Goal: Navigation & Orientation: Find specific page/section

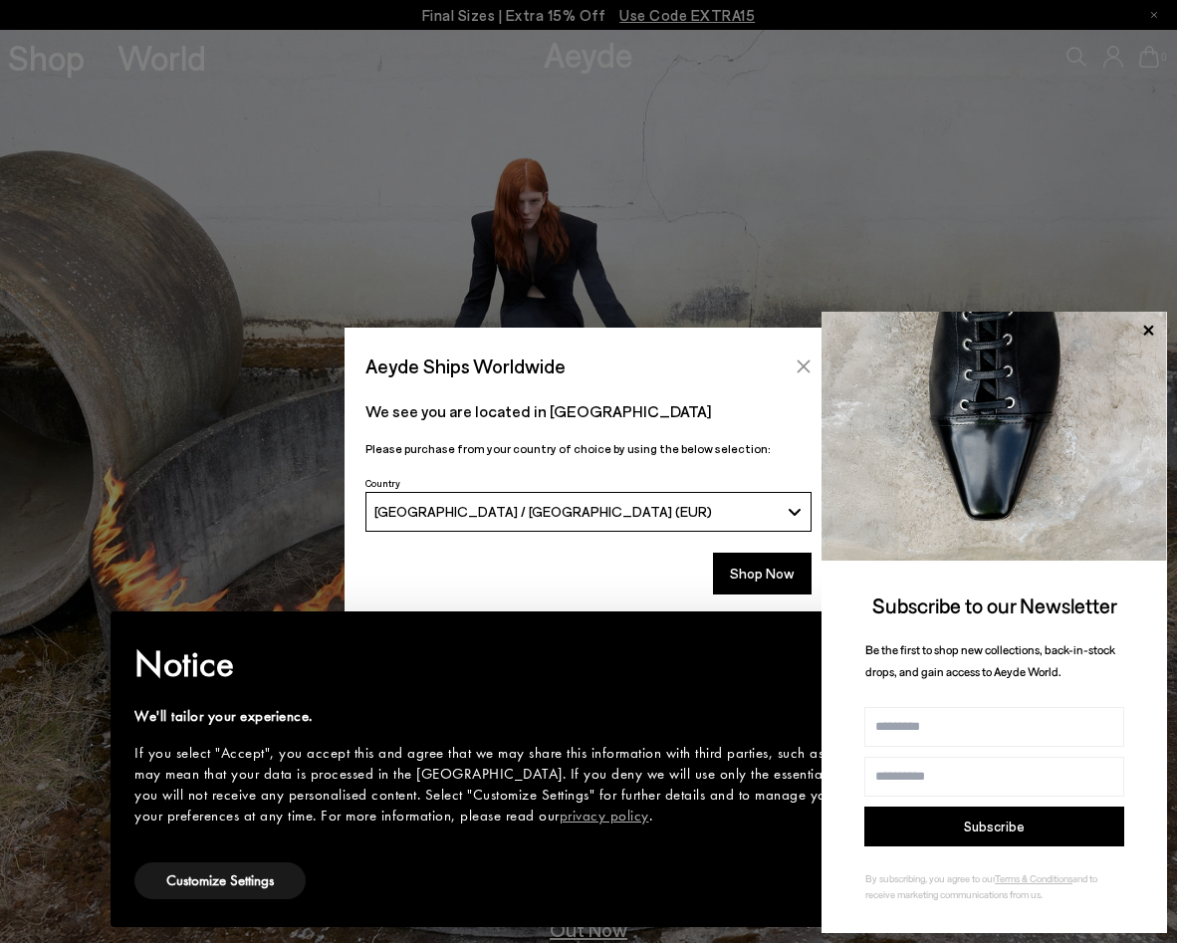
click at [796, 362] on icon "Close" at bounding box center [804, 367] width 16 height 16
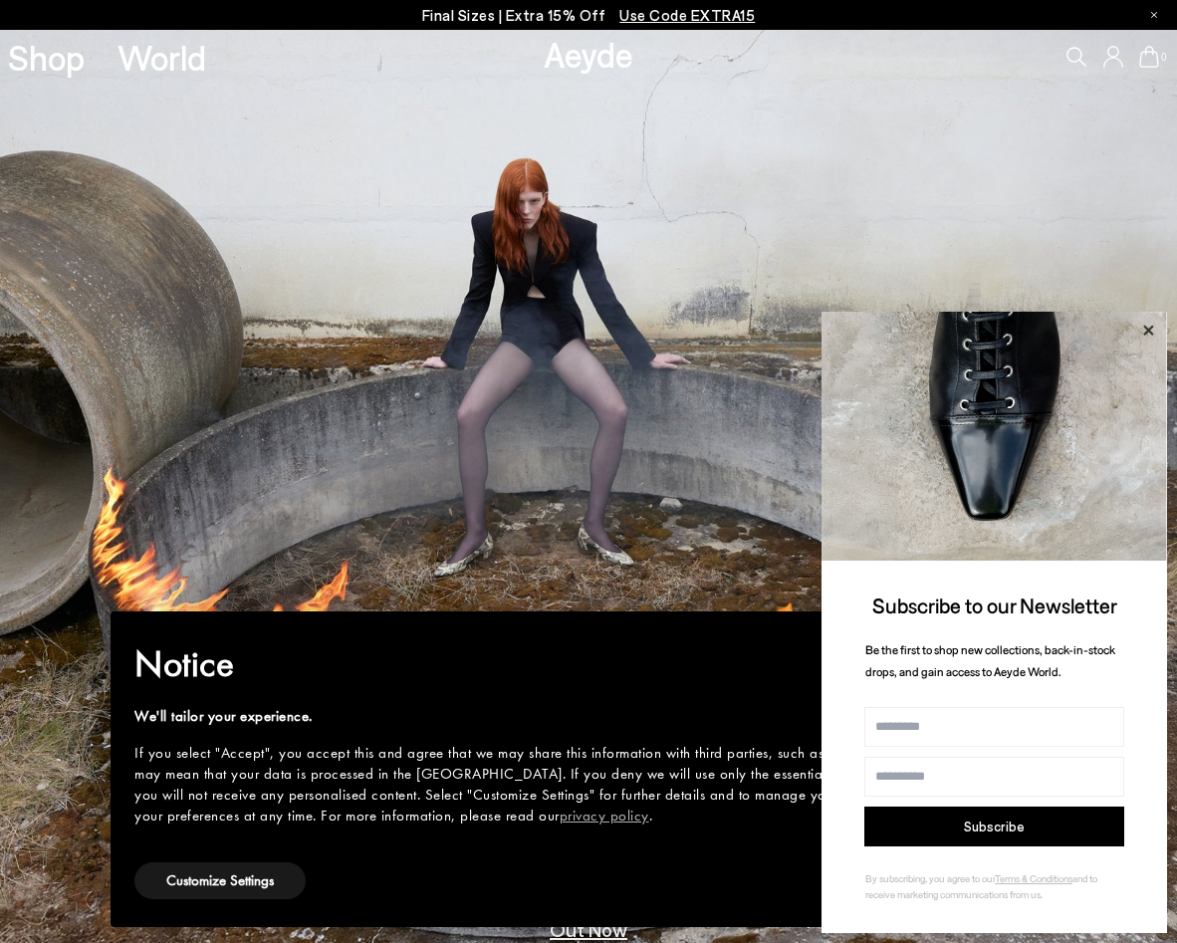
click at [1149, 328] on icon at bounding box center [1149, 331] width 26 height 26
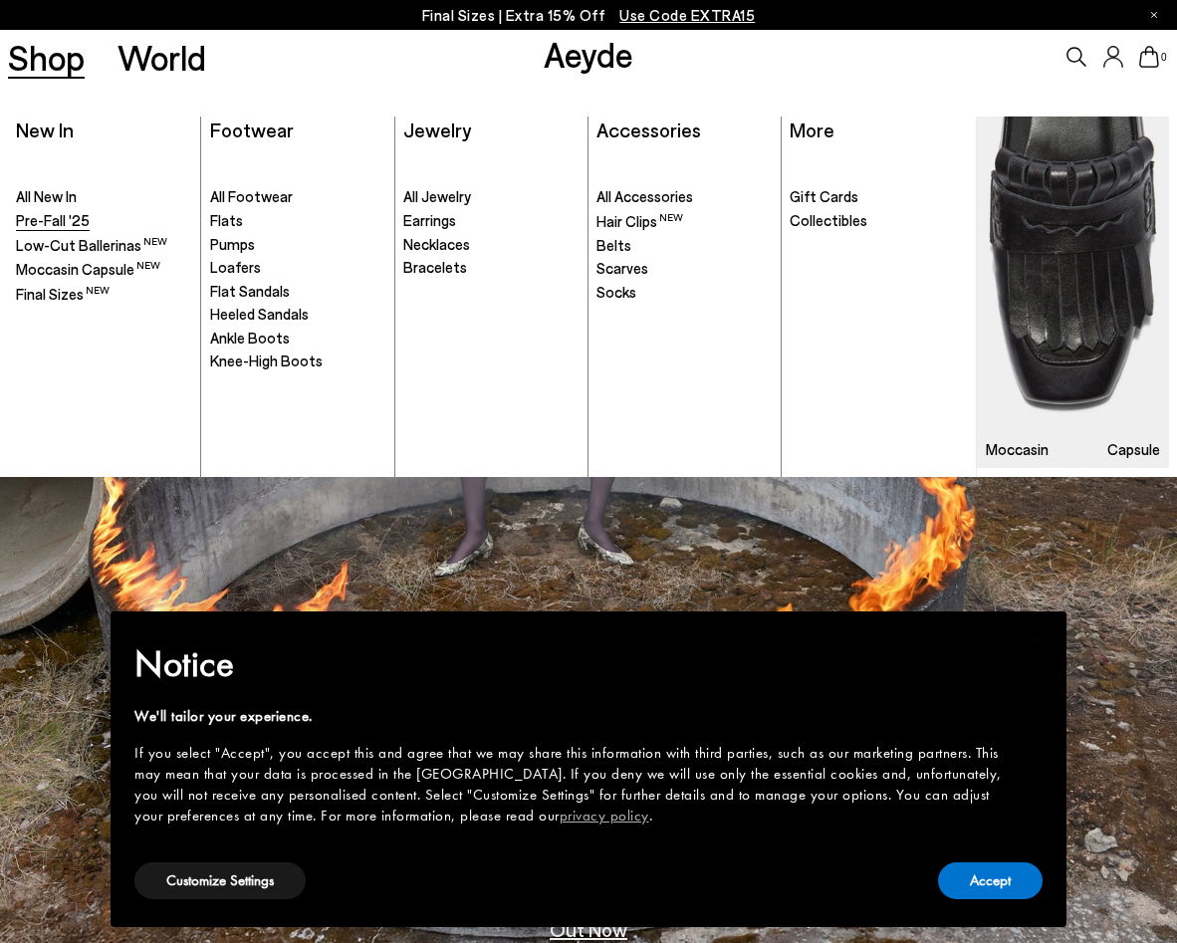
click at [59, 211] on span "Pre-Fall '25" at bounding box center [53, 220] width 74 height 18
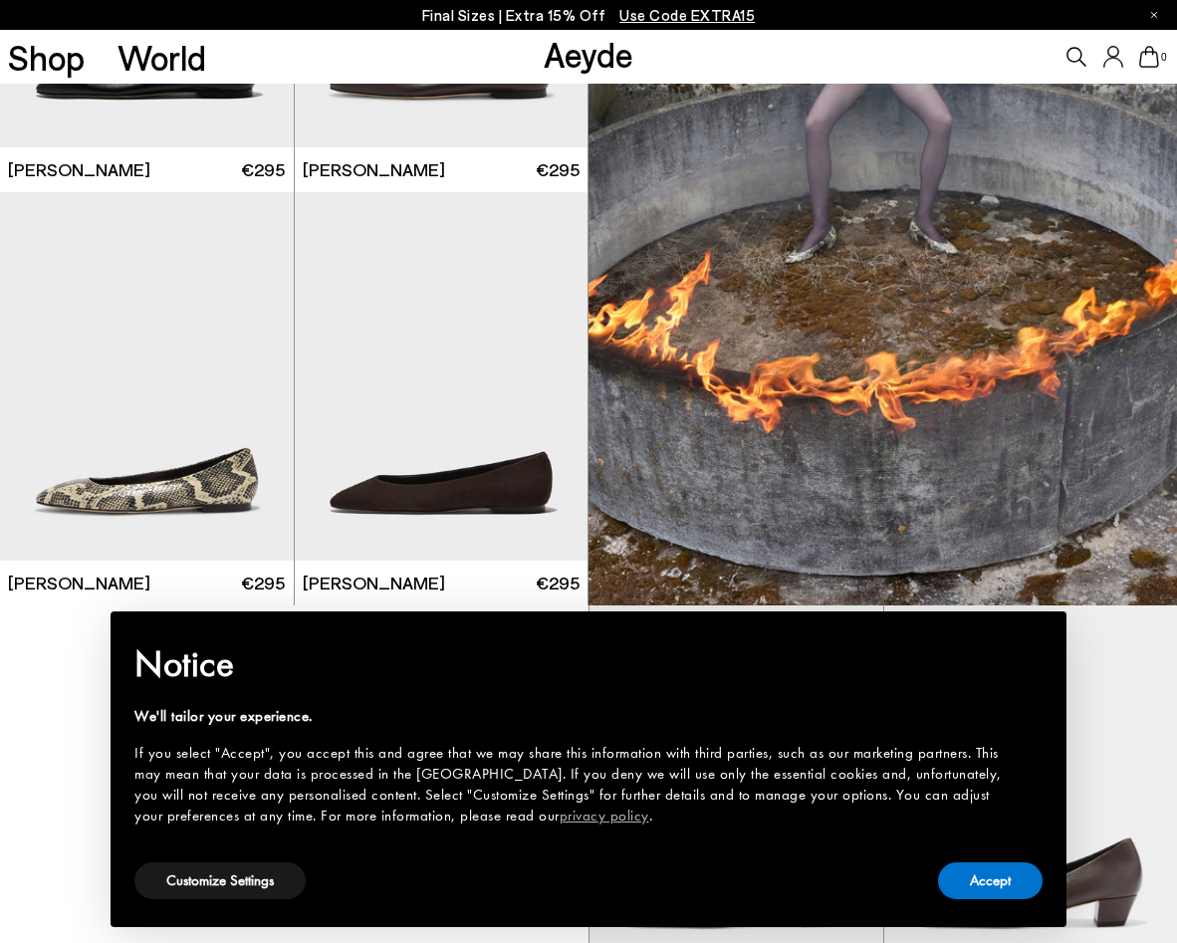
scroll to position [1224, 0]
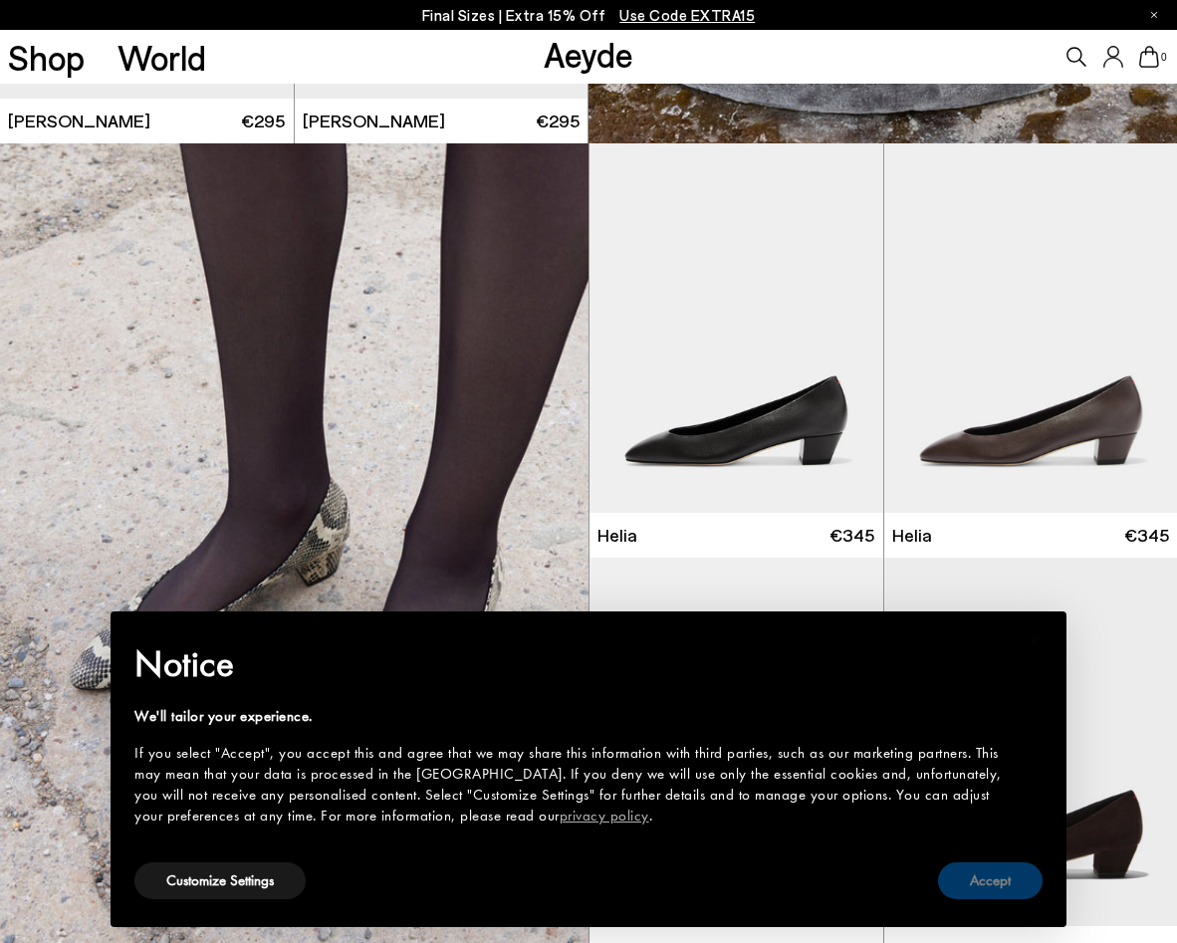
click at [984, 889] on button "Accept" at bounding box center [990, 881] width 105 height 37
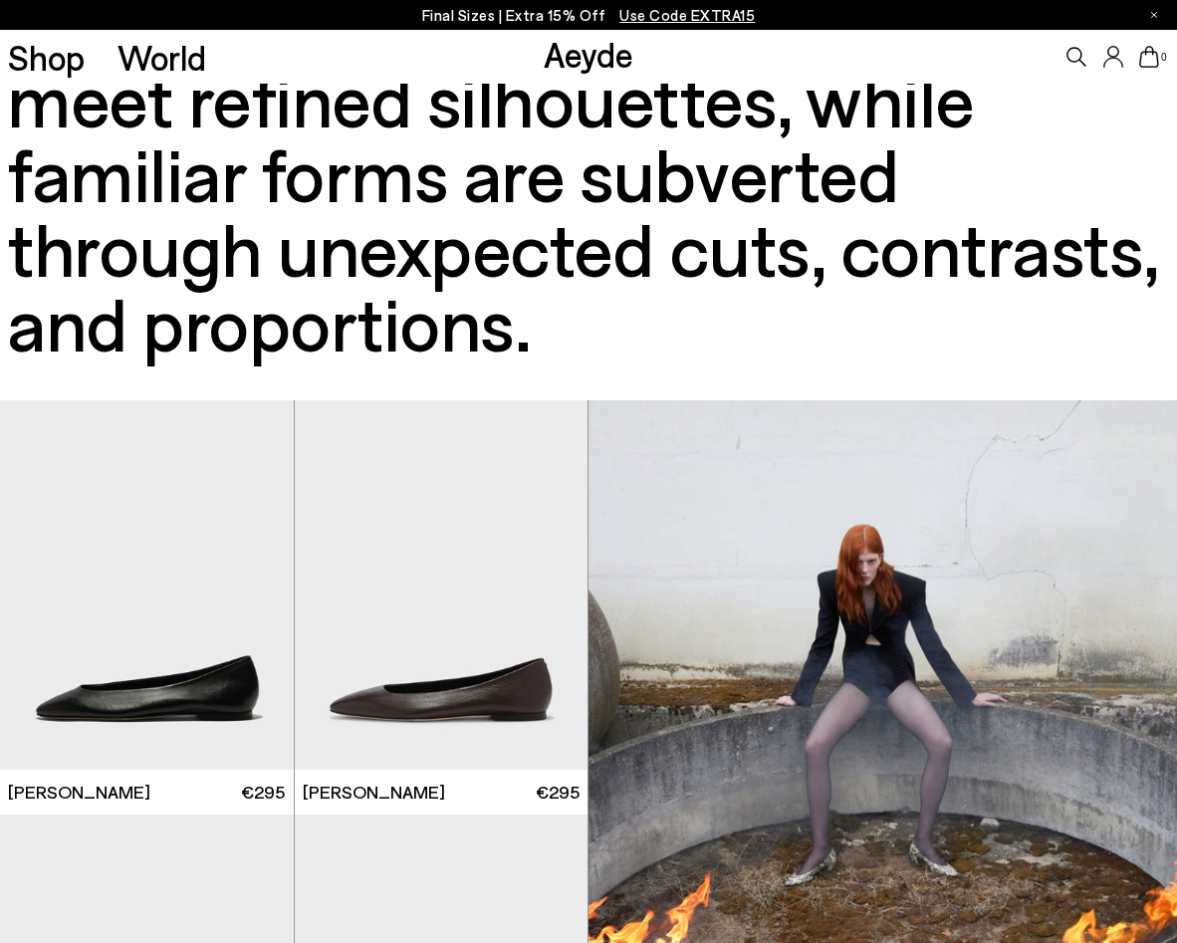
scroll to position [136, 0]
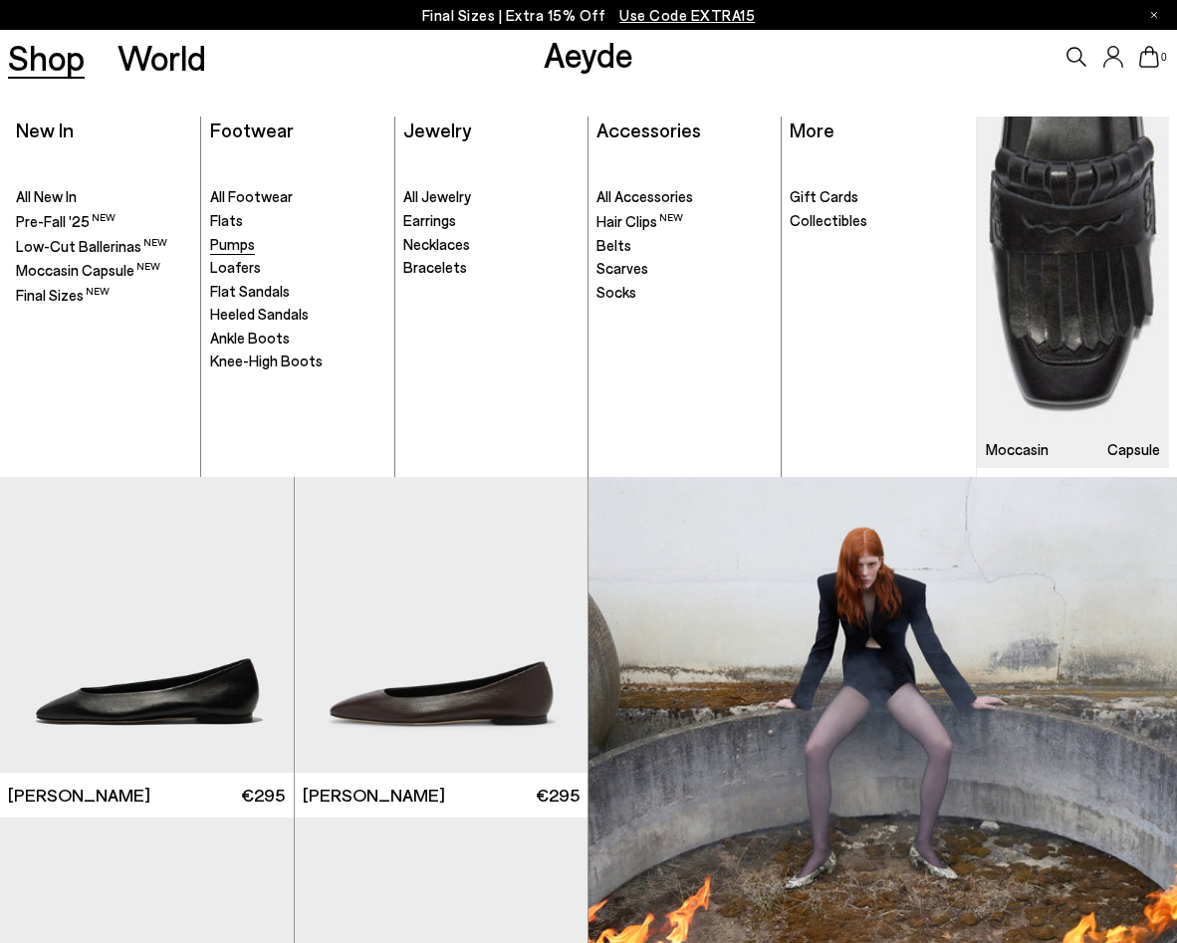
click at [213, 242] on span "Pumps" at bounding box center [232, 244] width 45 height 18
